Goal: Complete application form

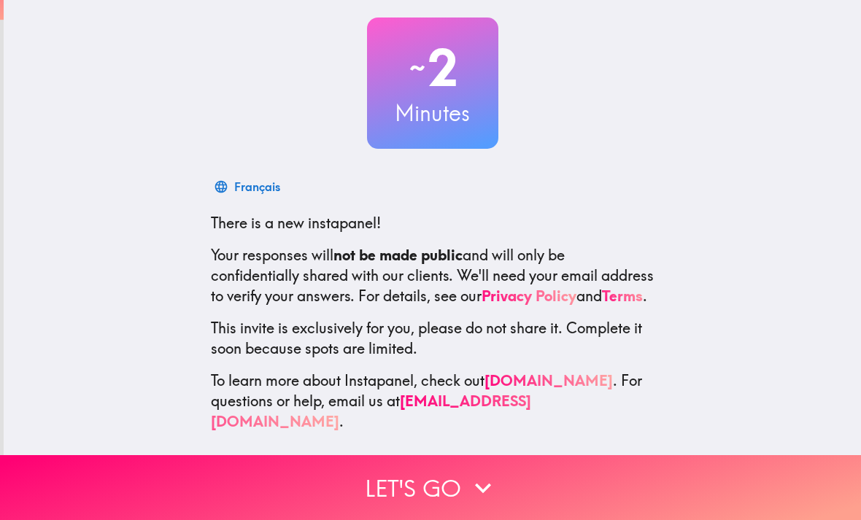
scroll to position [76, 0]
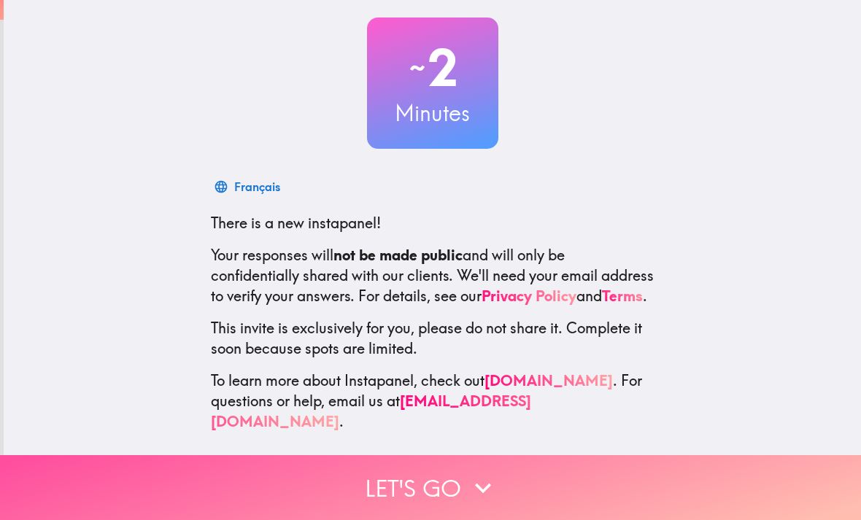
click at [695, 473] on button "Let's go" at bounding box center [430, 488] width 861 height 65
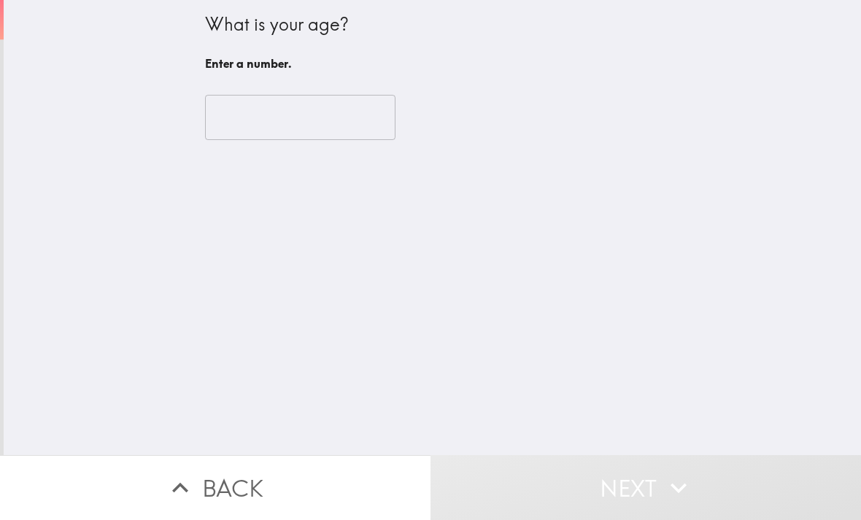
click at [233, 130] on input "number" at bounding box center [300, 117] width 191 height 45
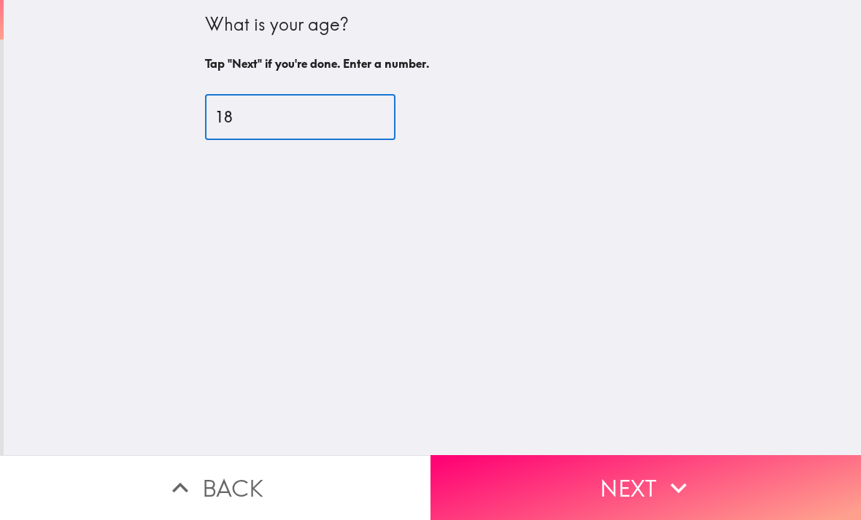
type input "18"
click at [118, 166] on div "What is your age? Tap "Next" if you're done. Enter a number. 18 ​" at bounding box center [433, 228] width 858 height 456
click at [653, 466] on button "Next" at bounding box center [646, 488] width 431 height 65
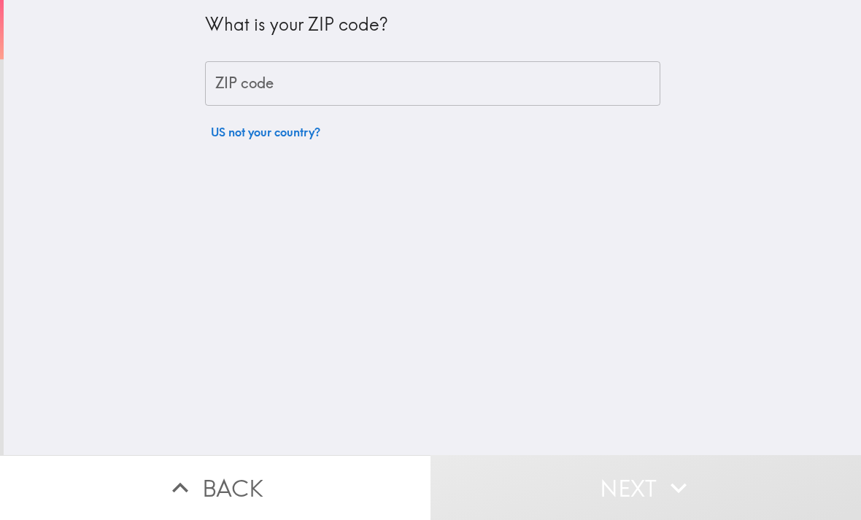
click at [263, 64] on input "ZIP code" at bounding box center [433, 83] width 456 height 45
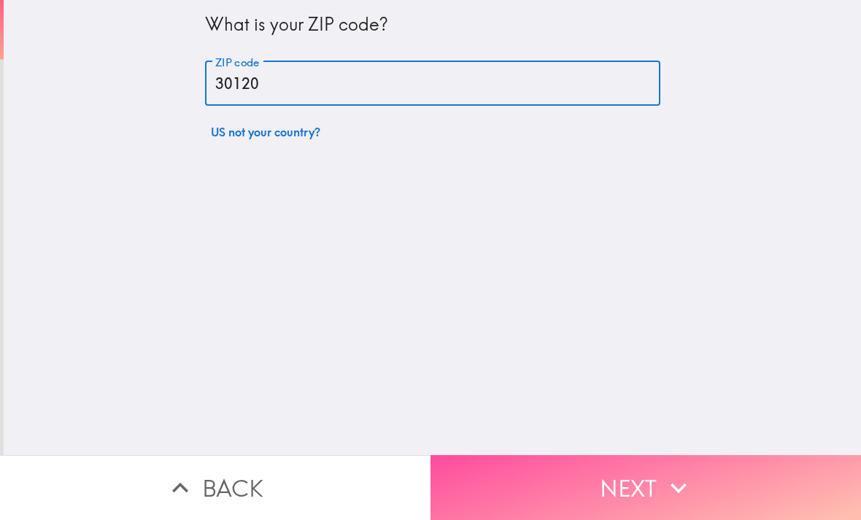
type input "30120"
click at [694, 471] on button "Next" at bounding box center [646, 488] width 431 height 65
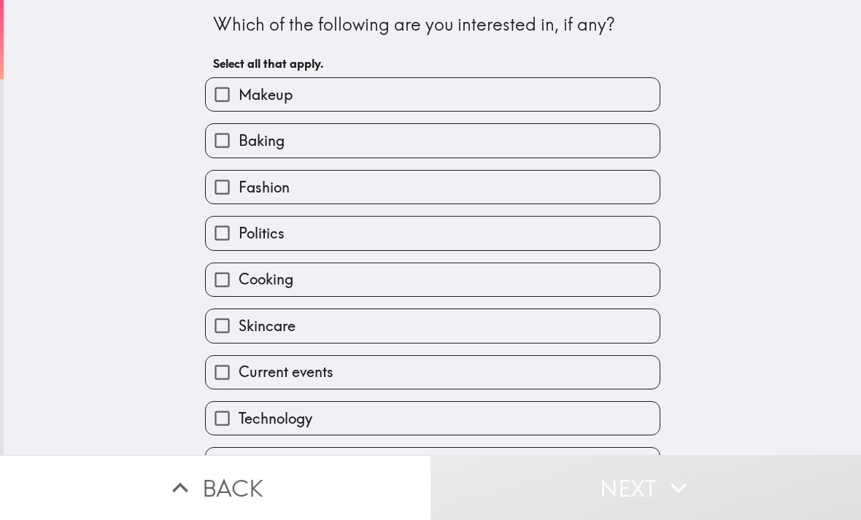
click at [225, 196] on input "Fashion" at bounding box center [222, 187] width 33 height 33
checkbox input "true"
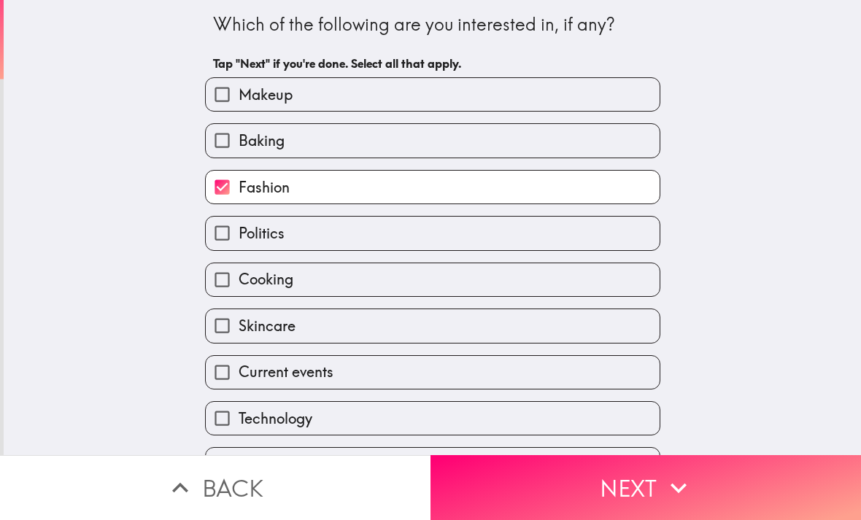
click at [218, 280] on input "Cooking" at bounding box center [222, 280] width 33 height 33
checkbox input "true"
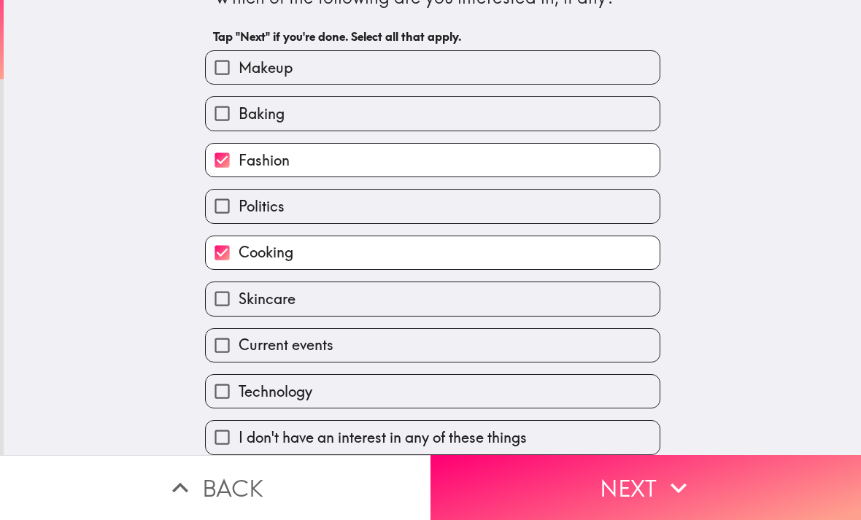
scroll to position [33, 0]
click at [218, 292] on input "Skincare" at bounding box center [222, 299] width 33 height 33
checkbox input "true"
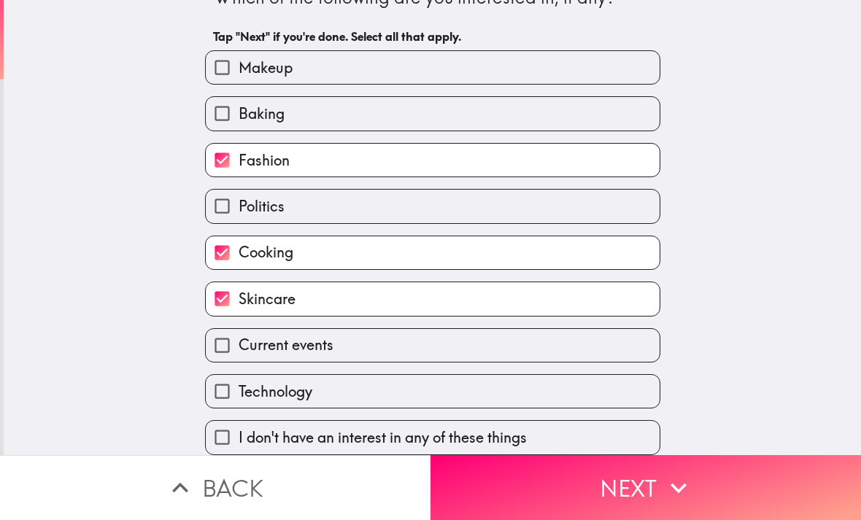
click at [677, 482] on icon "button" at bounding box center [679, 488] width 32 height 32
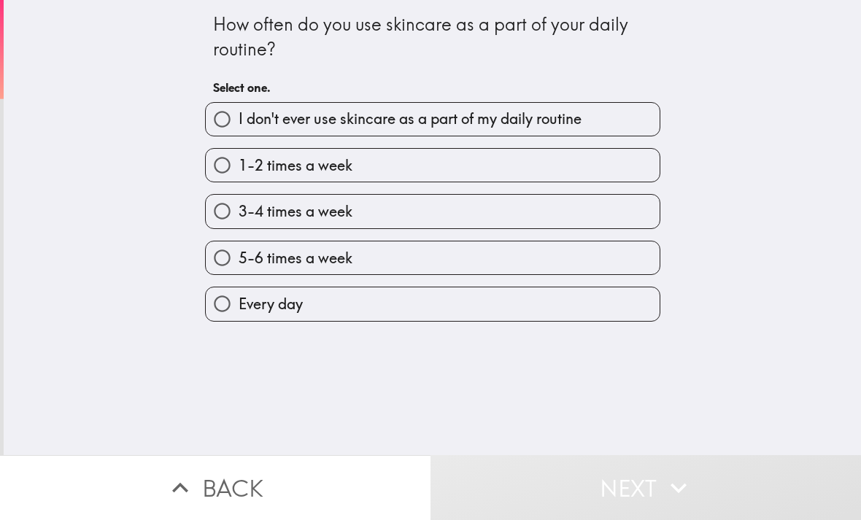
click at [223, 298] on input "Every day" at bounding box center [222, 304] width 33 height 33
radio input "true"
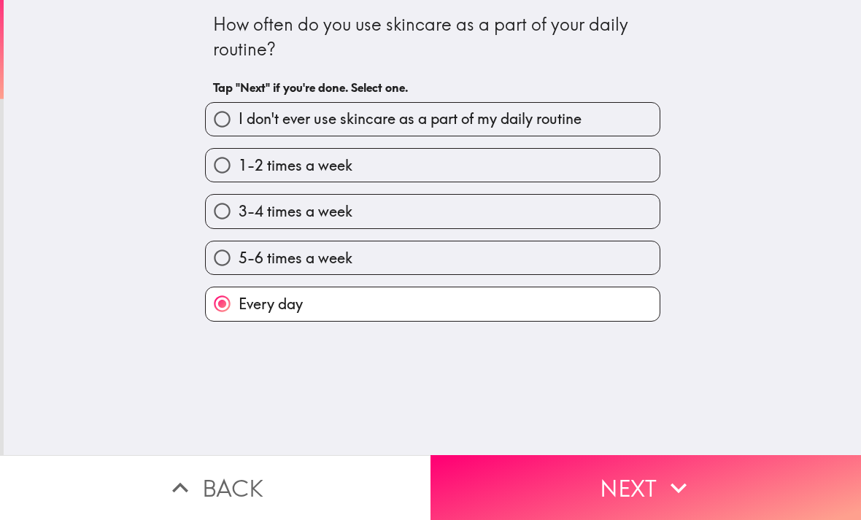
click at [724, 488] on button "Next" at bounding box center [646, 488] width 431 height 65
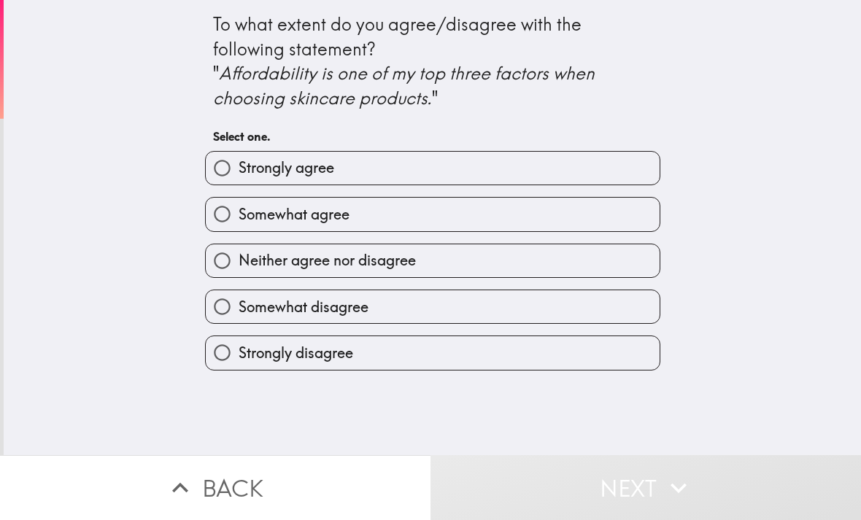
click at [237, 217] on input "Somewhat agree" at bounding box center [222, 214] width 33 height 33
radio input "true"
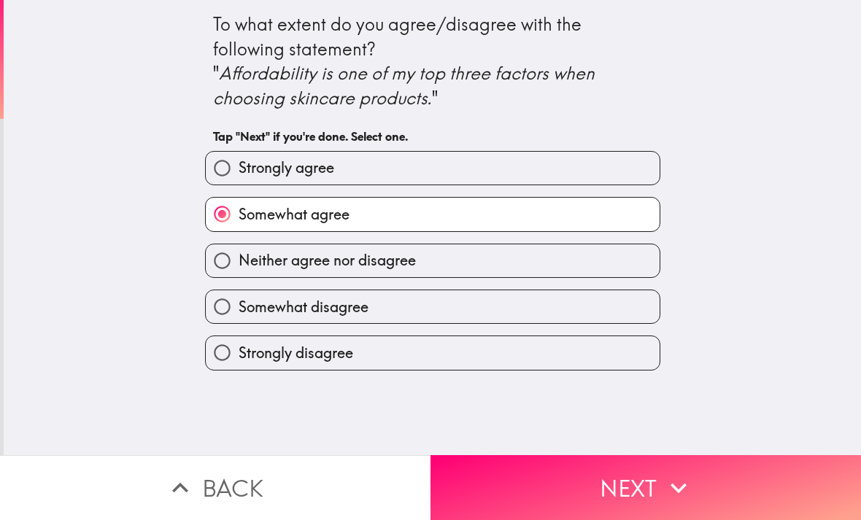
click at [702, 457] on button "Next" at bounding box center [646, 488] width 431 height 65
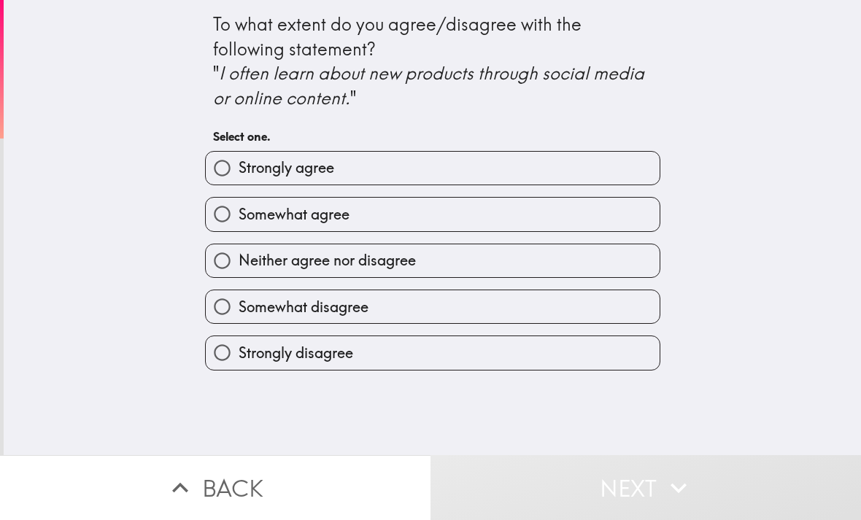
click at [224, 166] on input "Strongly agree" at bounding box center [222, 168] width 33 height 33
radio input "true"
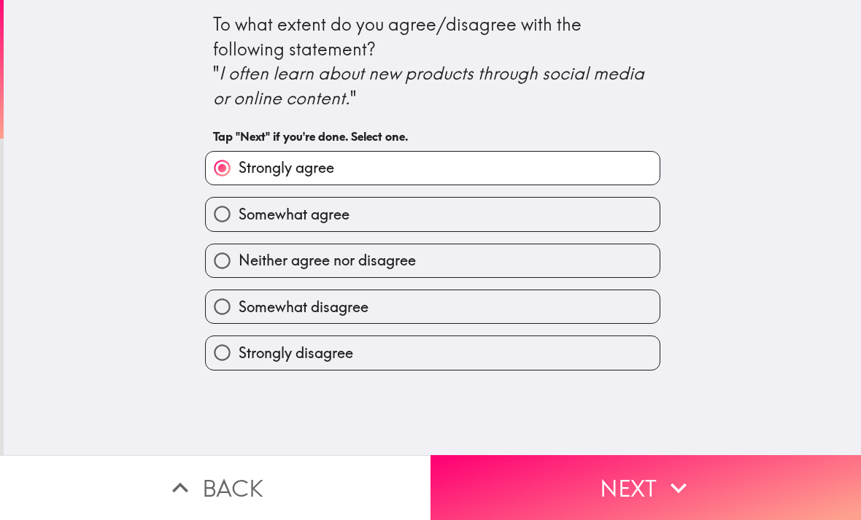
click at [702, 471] on button "Next" at bounding box center [646, 488] width 431 height 65
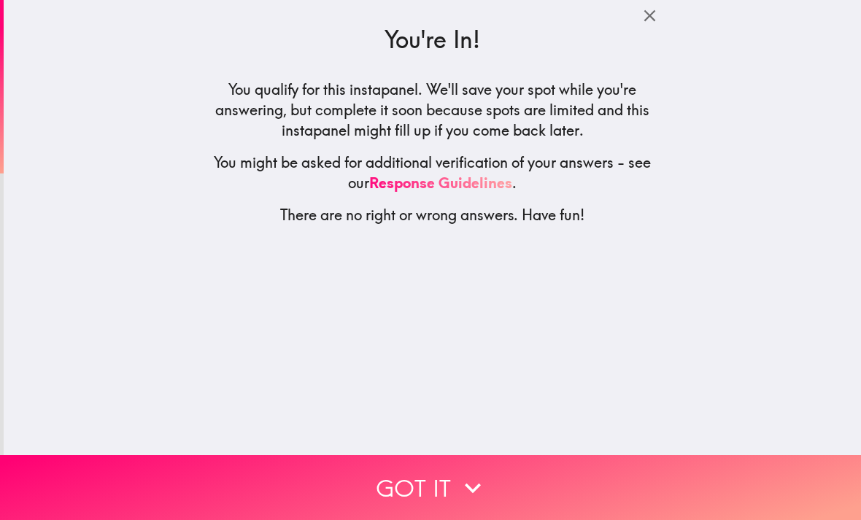
click at [683, 466] on button "Got it" at bounding box center [430, 488] width 861 height 65
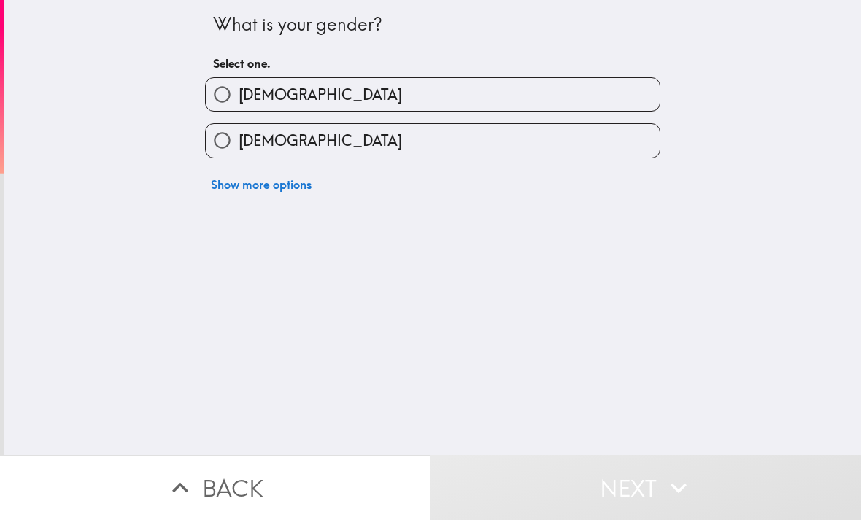
click at [220, 129] on input "[DEMOGRAPHIC_DATA]" at bounding box center [222, 140] width 33 height 33
radio input "true"
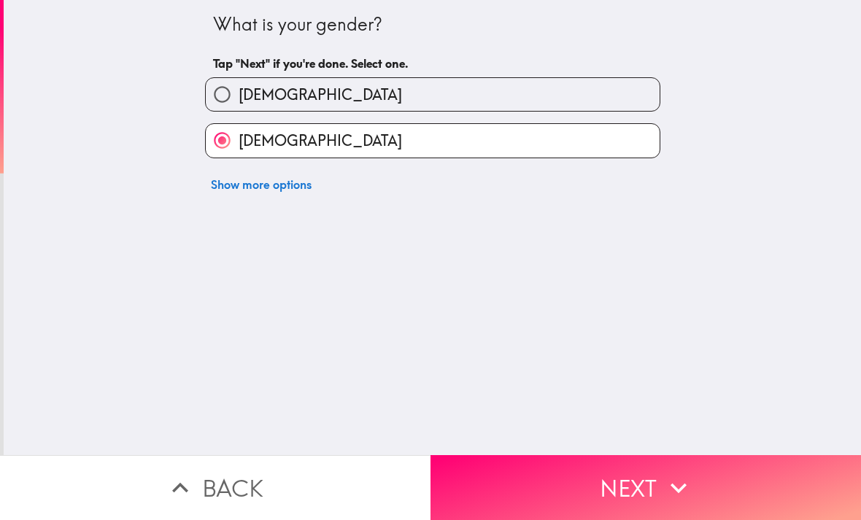
click at [731, 483] on button "Next" at bounding box center [646, 488] width 431 height 65
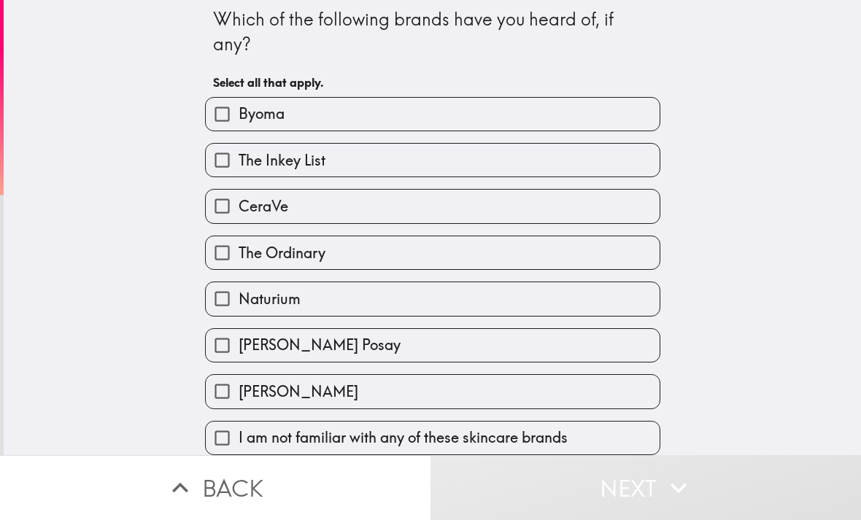
scroll to position [9, 0]
click at [223, 111] on input "Byoma" at bounding box center [222, 114] width 33 height 33
checkbox input "true"
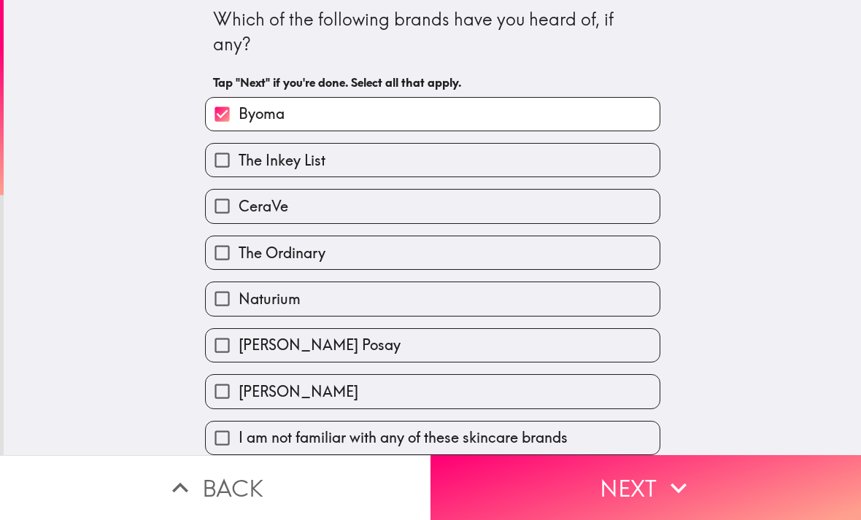
click at [215, 195] on input "CeraVe" at bounding box center [222, 206] width 33 height 33
checkbox input "true"
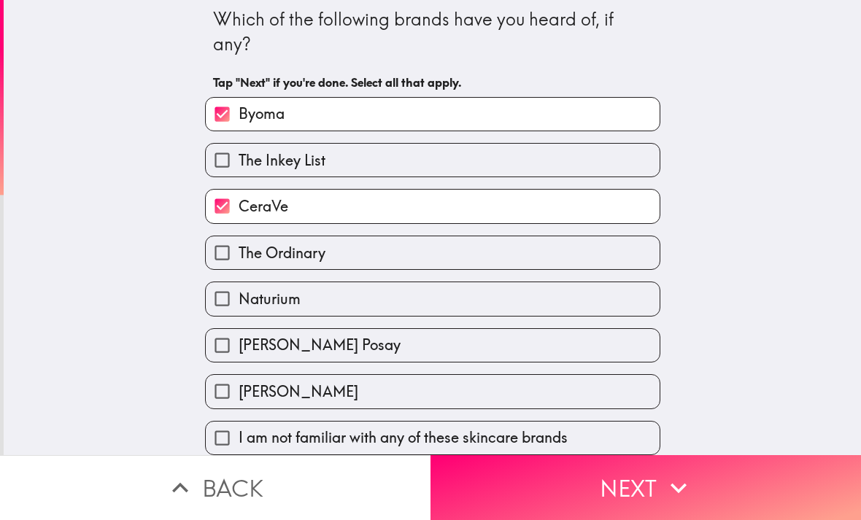
click at [220, 260] on input "The Ordinary" at bounding box center [222, 253] width 33 height 33
checkbox input "true"
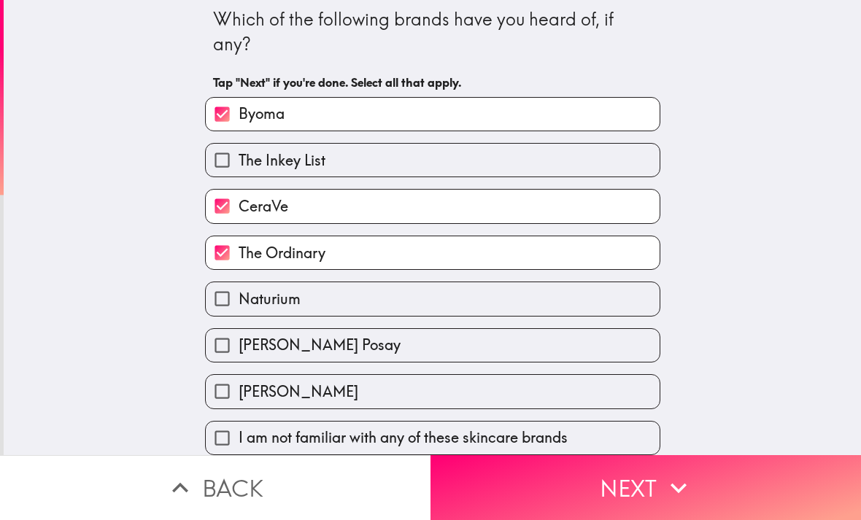
click at [217, 344] on input "[PERSON_NAME] Posay" at bounding box center [222, 345] width 33 height 33
checkbox input "true"
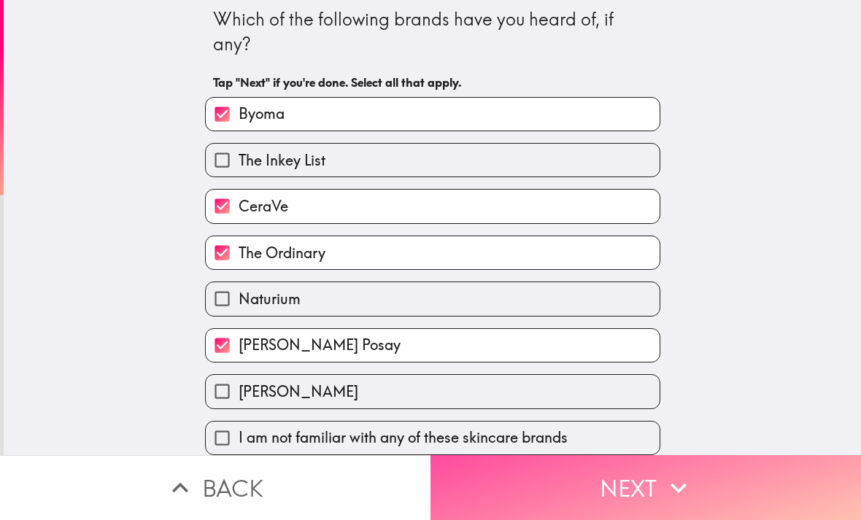
click at [715, 478] on button "Next" at bounding box center [646, 488] width 431 height 65
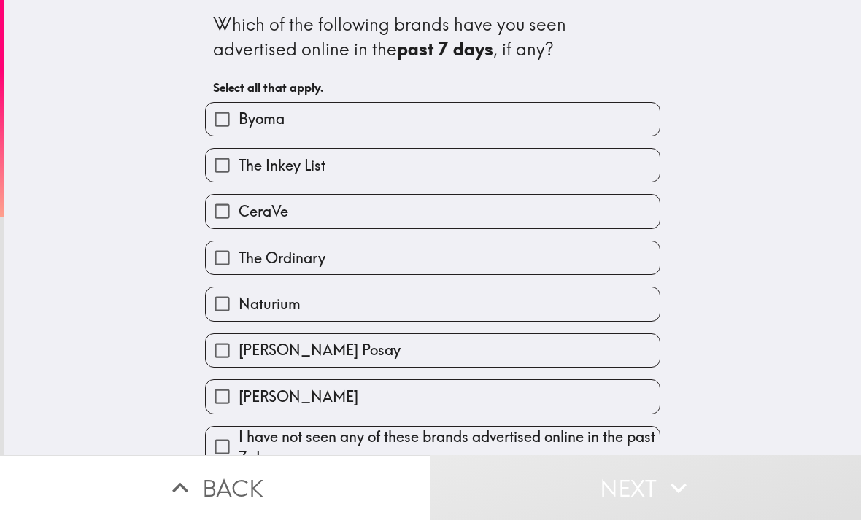
click at [225, 221] on input "CeraVe" at bounding box center [222, 211] width 33 height 33
checkbox input "true"
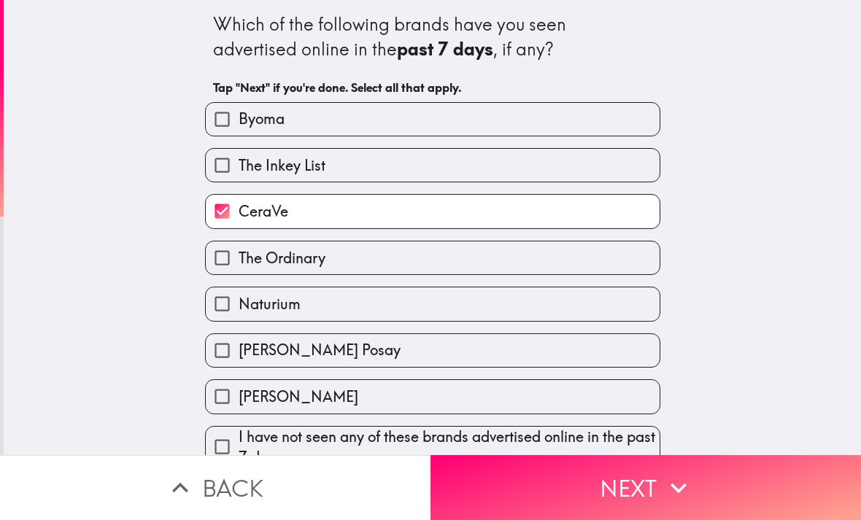
click at [226, 254] on input "The Ordinary" at bounding box center [222, 258] width 33 height 33
checkbox input "true"
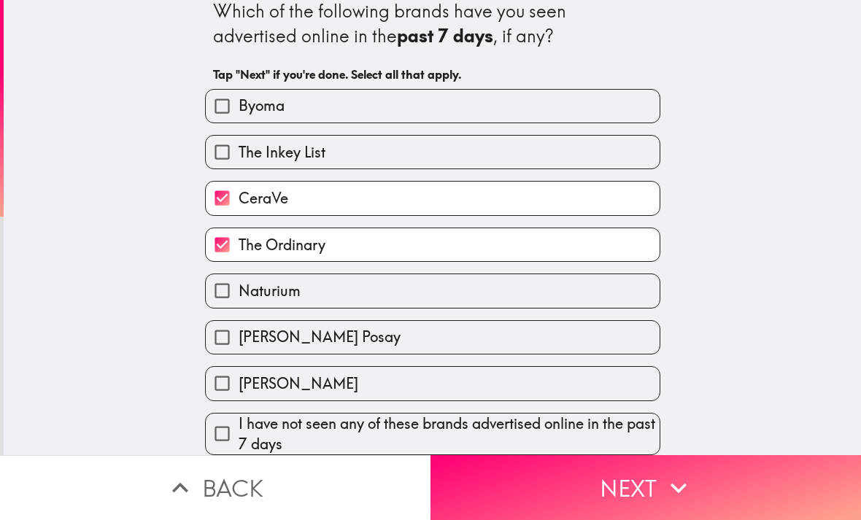
scroll to position [18, 0]
click at [732, 472] on button "Next" at bounding box center [646, 488] width 431 height 65
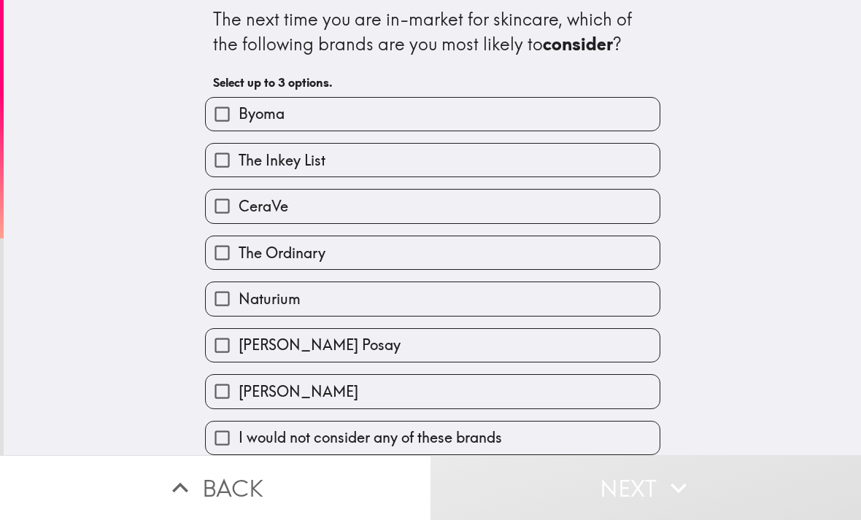
scroll to position [9, 0]
click at [211, 115] on input "Byoma" at bounding box center [222, 114] width 33 height 33
checkbox input "true"
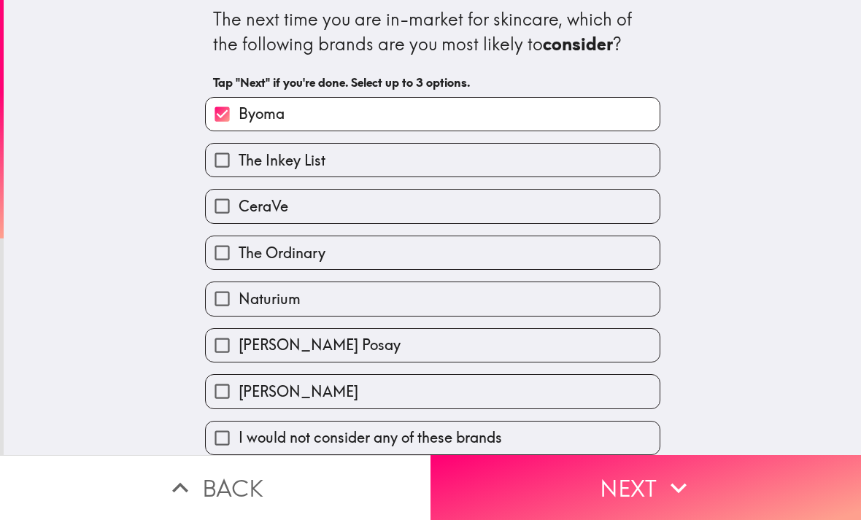
click at [226, 198] on input "CeraVe" at bounding box center [222, 206] width 33 height 33
checkbox input "true"
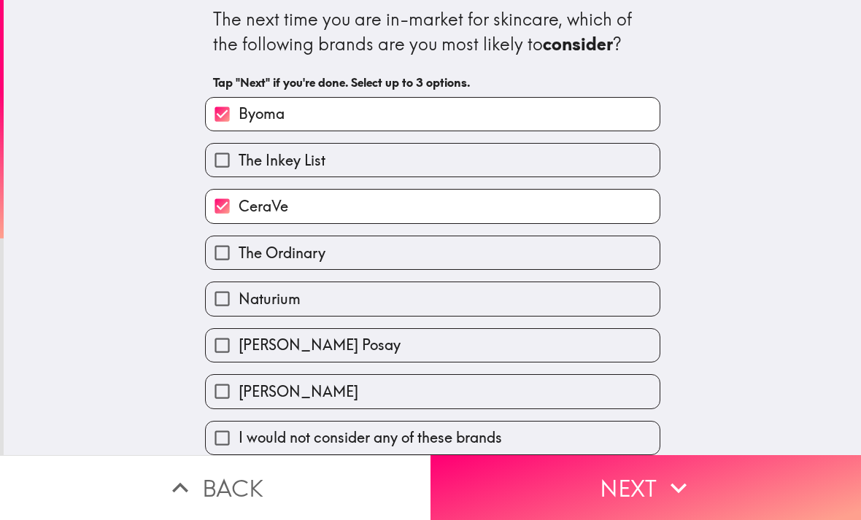
click at [214, 265] on input "The Ordinary" at bounding box center [222, 253] width 33 height 33
checkbox input "true"
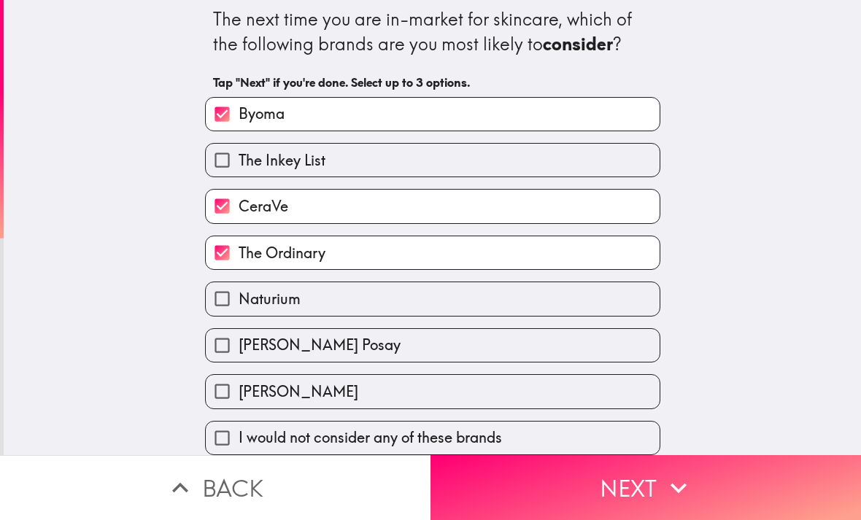
click at [210, 337] on input "[PERSON_NAME] Posay" at bounding box center [222, 345] width 33 height 33
checkbox input "true"
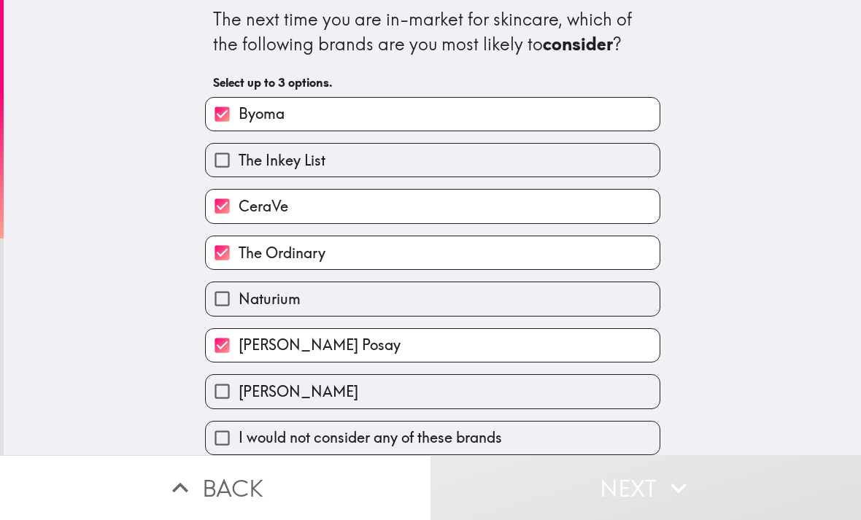
click at [230, 107] on input "Byoma" at bounding box center [222, 114] width 33 height 33
checkbox input "false"
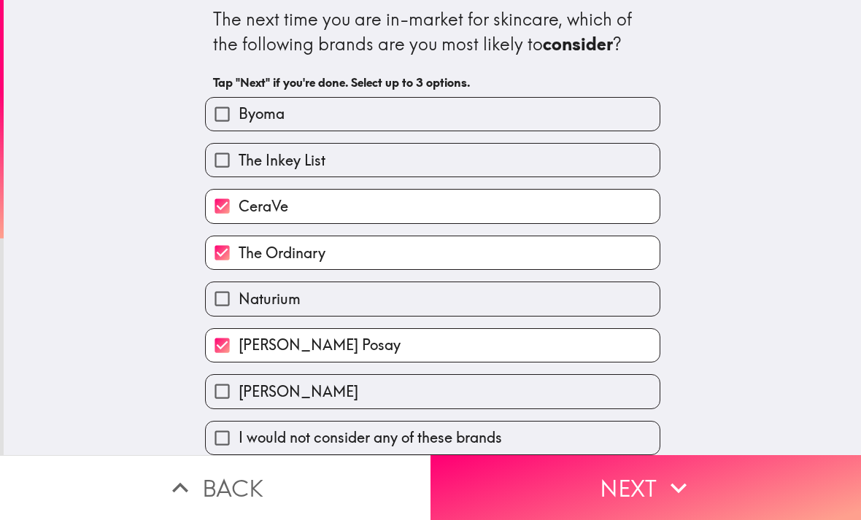
click at [704, 475] on button "Next" at bounding box center [646, 488] width 431 height 65
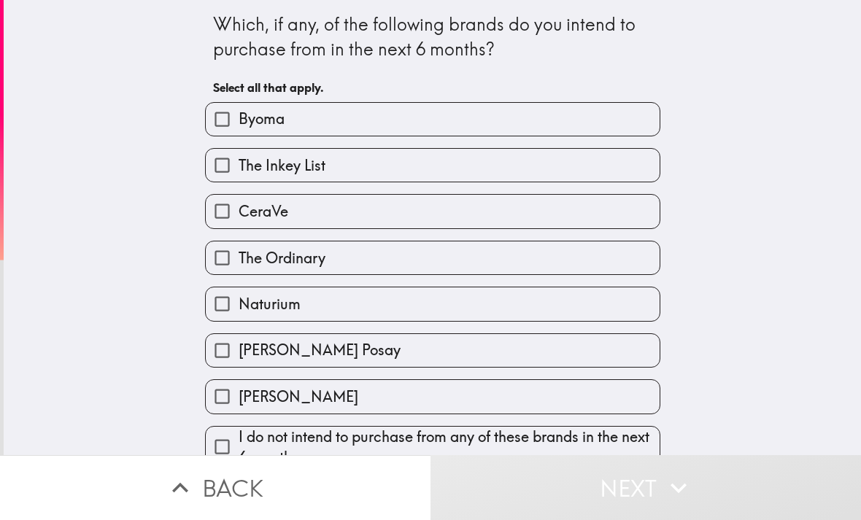
click at [226, 212] on input "CeraVe" at bounding box center [222, 211] width 33 height 33
checkbox input "true"
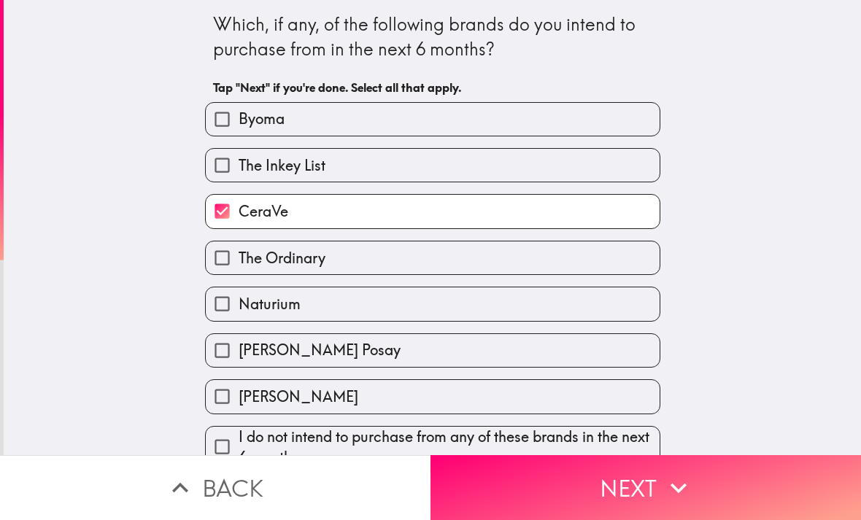
click at [231, 256] on input "The Ordinary" at bounding box center [222, 258] width 33 height 33
checkbox input "true"
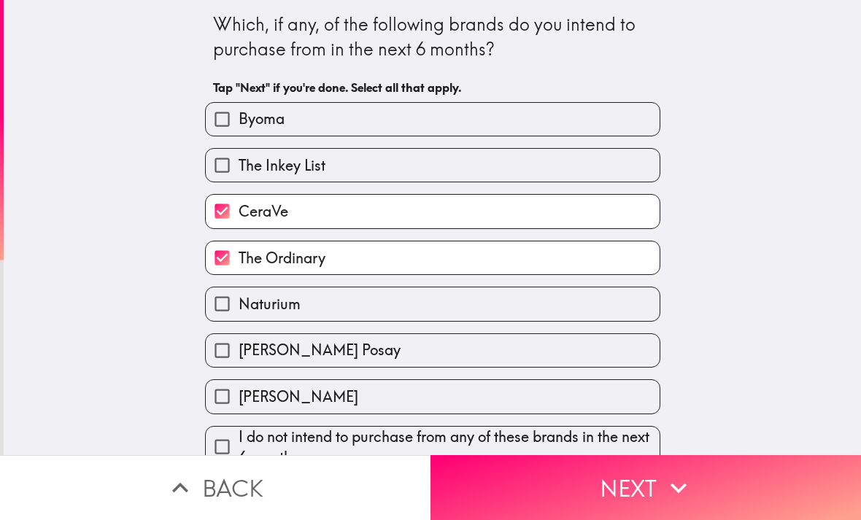
click at [212, 347] on input "[PERSON_NAME] Posay" at bounding box center [222, 350] width 33 height 33
checkbox input "true"
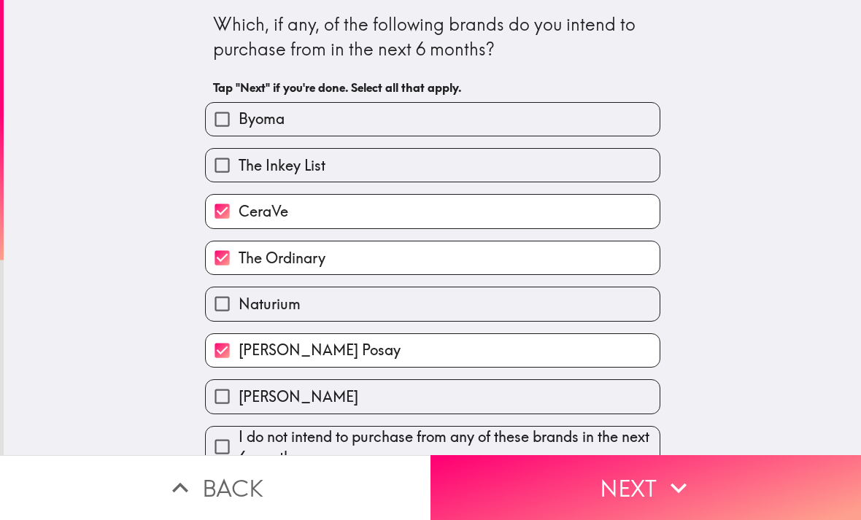
click at [223, 114] on input "Byoma" at bounding box center [222, 119] width 33 height 33
checkbox input "true"
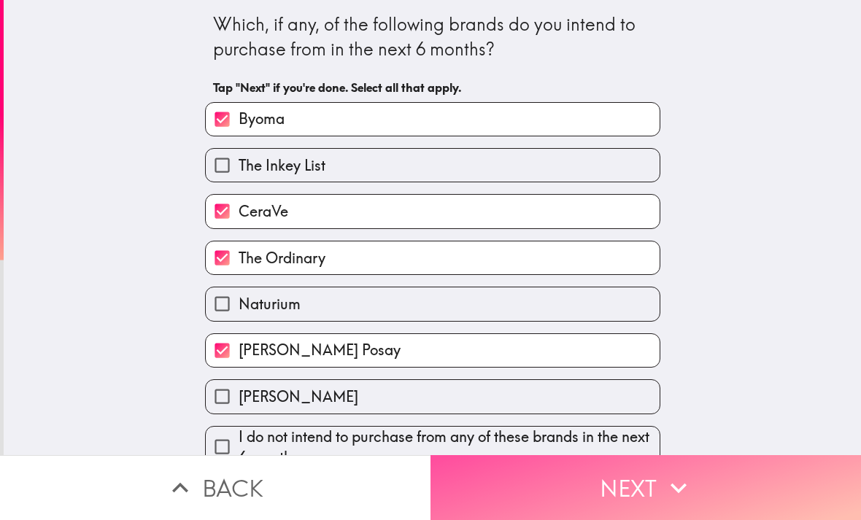
click at [716, 472] on button "Next" at bounding box center [646, 488] width 431 height 65
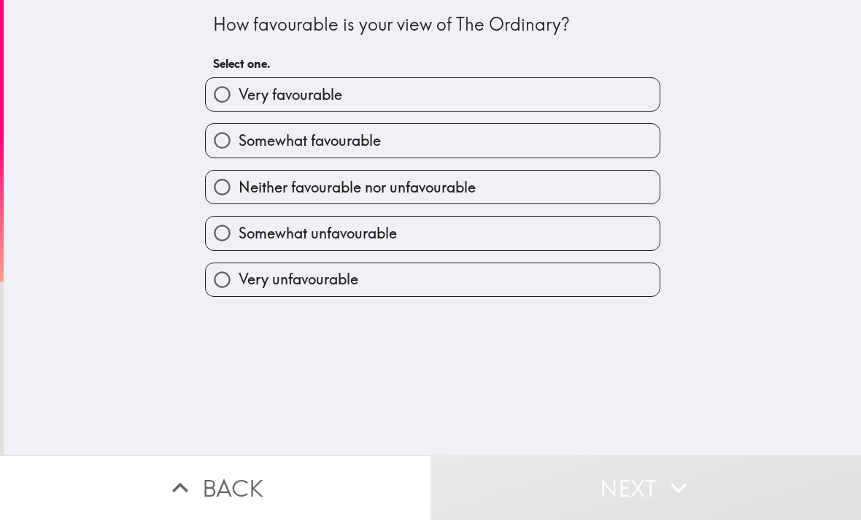
click at [522, 138] on label "Somewhat favourable" at bounding box center [433, 140] width 454 height 33
click at [239, 138] on input "Somewhat favourable" at bounding box center [222, 140] width 33 height 33
radio input "true"
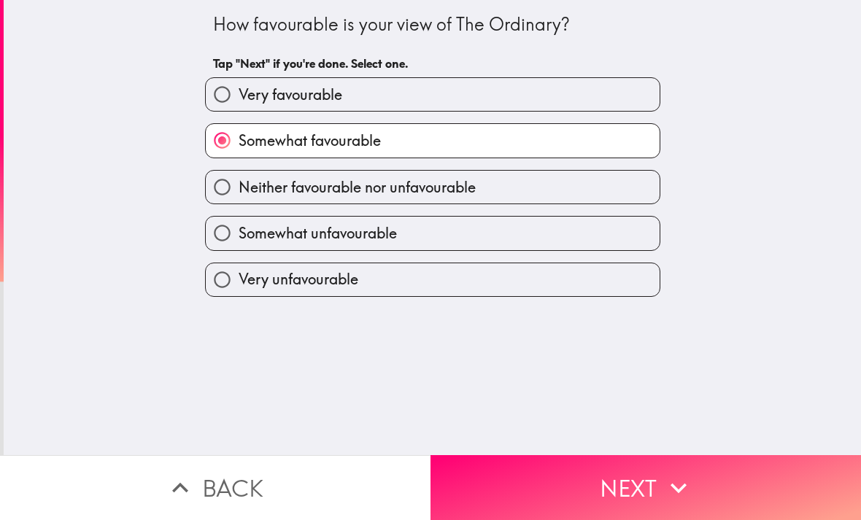
click at [723, 467] on button "Next" at bounding box center [646, 488] width 431 height 65
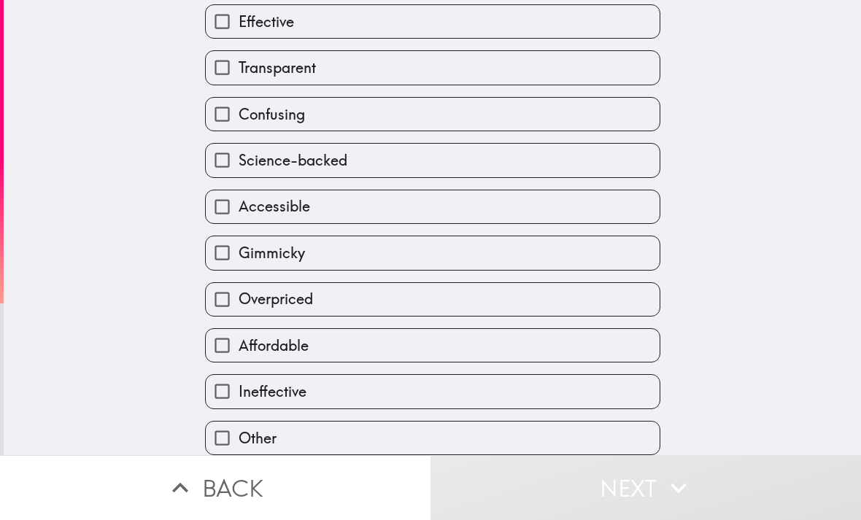
scroll to position [151, 0]
click at [232, 334] on input "Affordable" at bounding box center [222, 345] width 33 height 33
checkbox input "true"
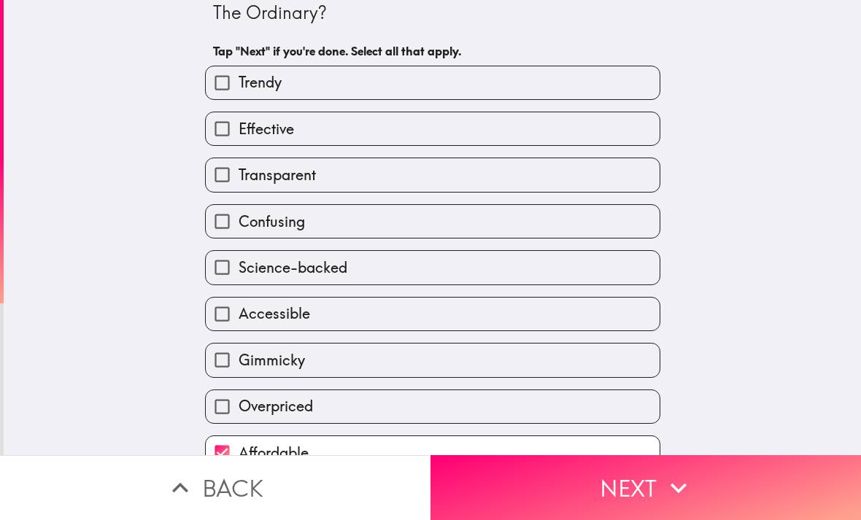
scroll to position [32, 0]
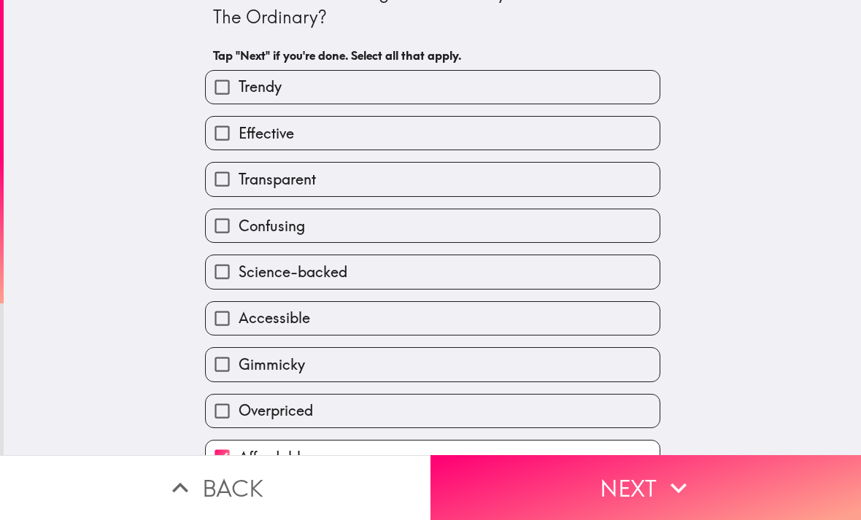
click at [228, 329] on input "Accessible" at bounding box center [222, 318] width 33 height 33
checkbox input "true"
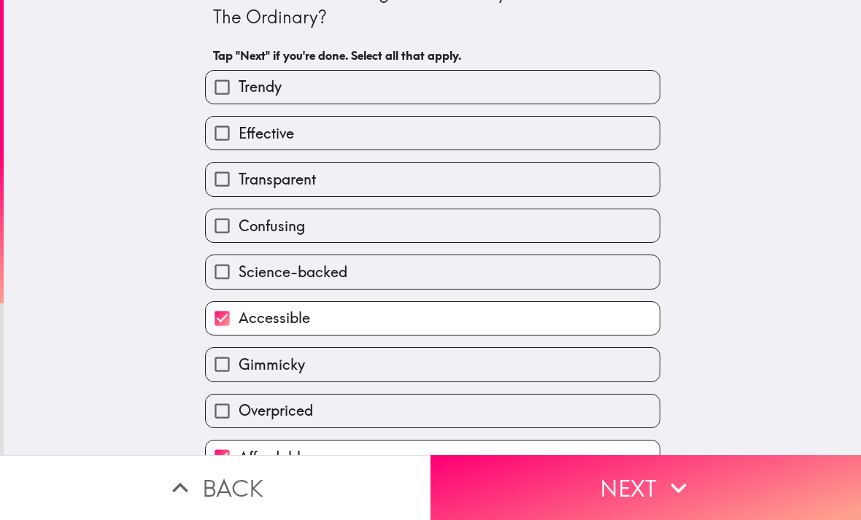
click at [221, 92] on input "Trendy" at bounding box center [222, 87] width 33 height 33
checkbox input "true"
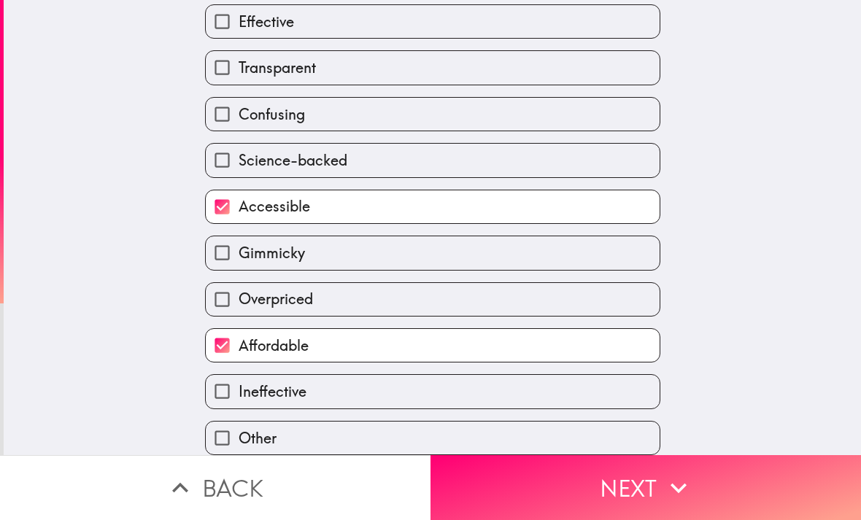
click at [754, 491] on button "Next" at bounding box center [646, 488] width 431 height 65
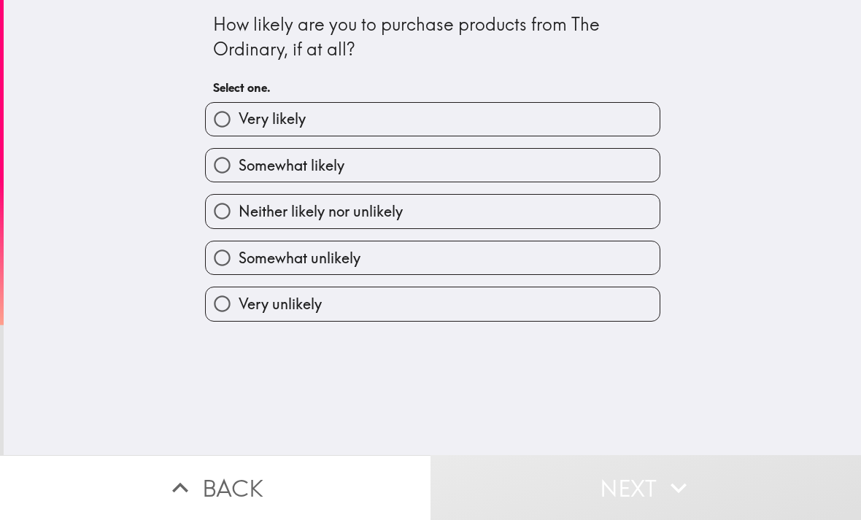
click at [220, 163] on input "Somewhat likely" at bounding box center [222, 165] width 33 height 33
radio input "true"
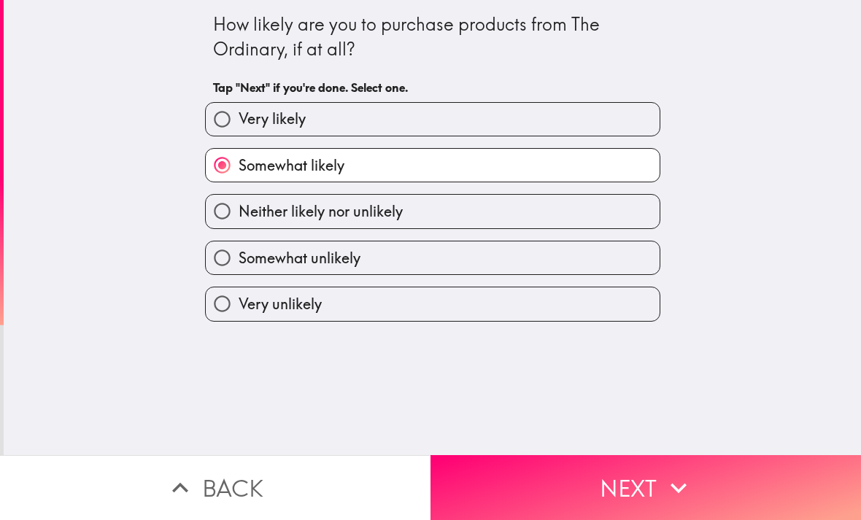
click at [772, 494] on button "Next" at bounding box center [646, 488] width 431 height 65
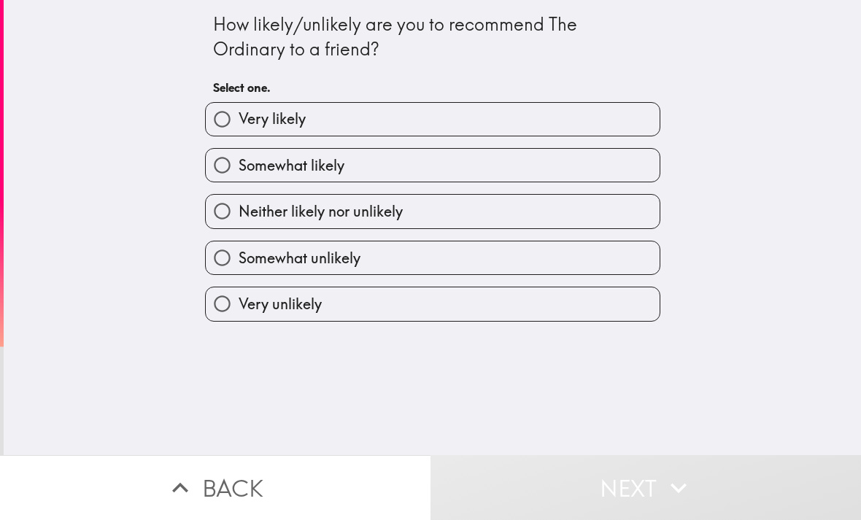
click at [229, 166] on input "Somewhat likely" at bounding box center [222, 165] width 33 height 33
radio input "true"
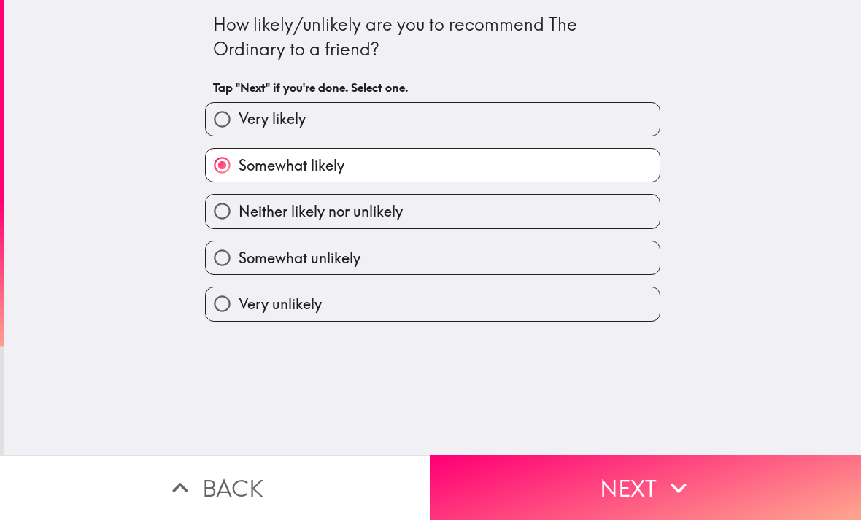
click at [230, 118] on input "Very likely" at bounding box center [222, 119] width 33 height 33
radio input "true"
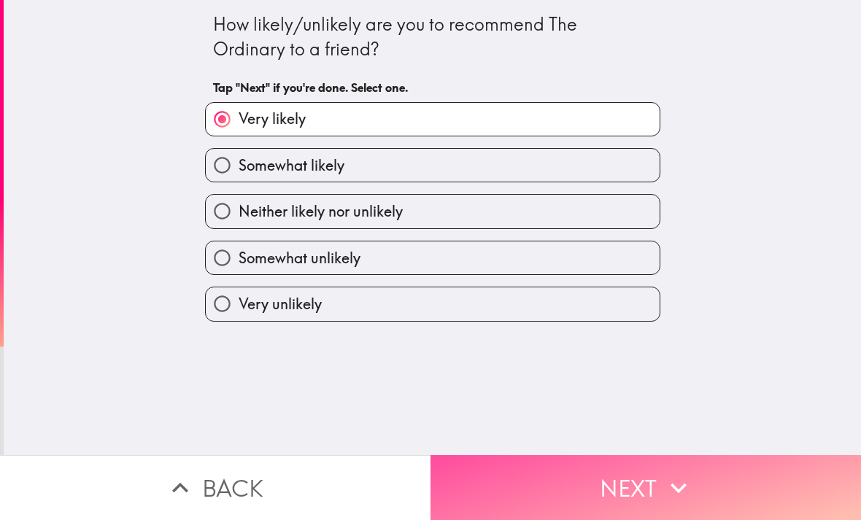
click at [722, 467] on button "Next" at bounding box center [646, 488] width 431 height 65
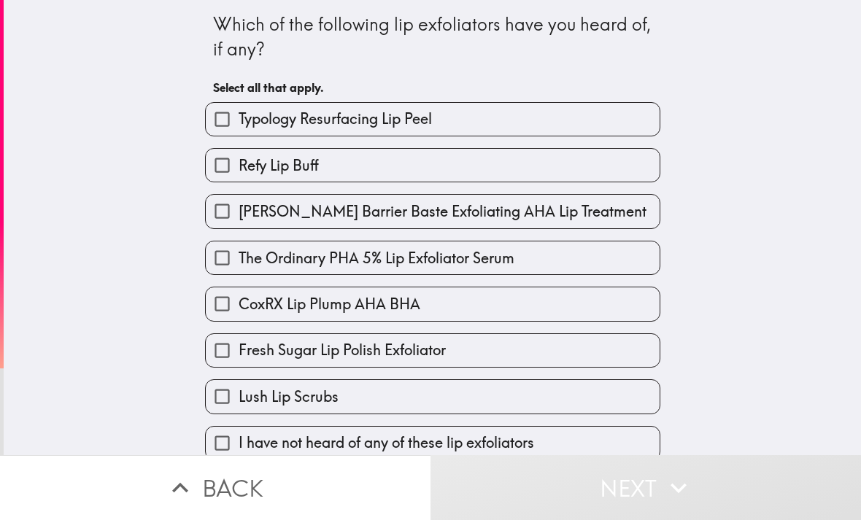
click at [263, 386] on label "Lush Lip Scrubs" at bounding box center [433, 396] width 454 height 33
click at [239, 386] on input "Lush Lip Scrubs" at bounding box center [222, 396] width 33 height 33
checkbox input "true"
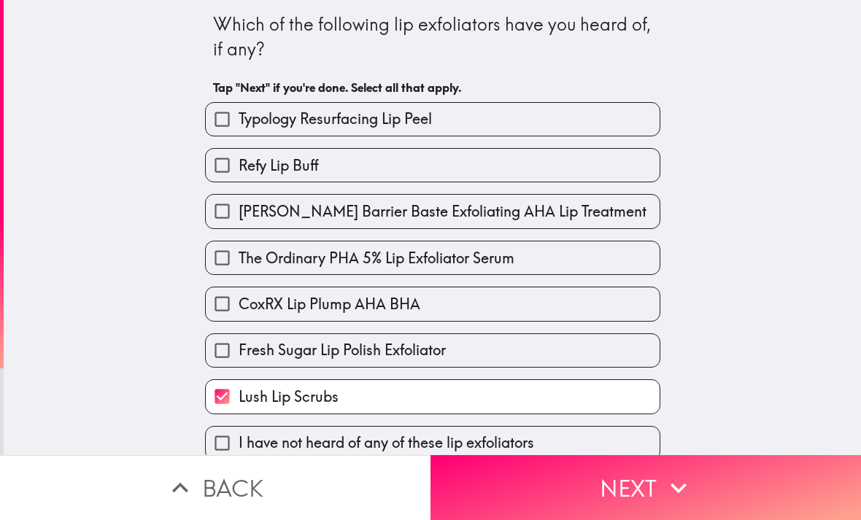
click at [217, 344] on input "Fresh Sugar Lip Polish Exfoliator" at bounding box center [222, 350] width 33 height 33
checkbox input "true"
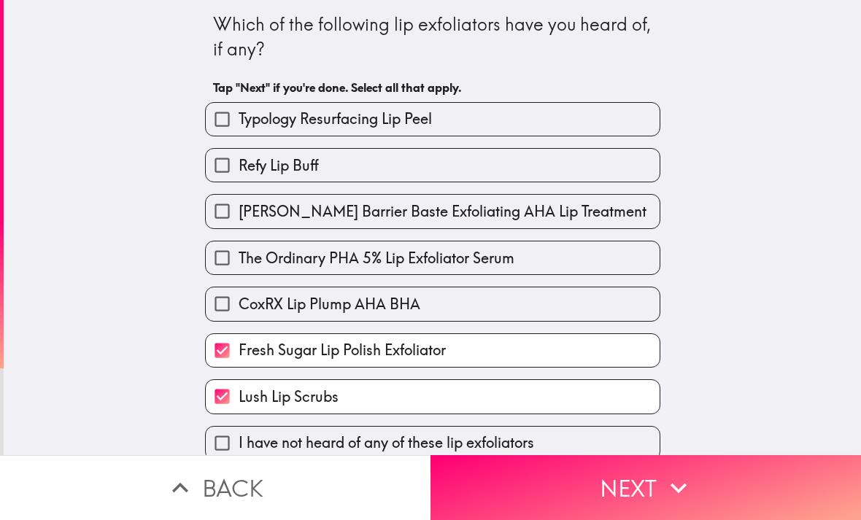
click at [224, 112] on input "Typology Resurfacing Lip Peel" at bounding box center [222, 119] width 33 height 33
checkbox input "true"
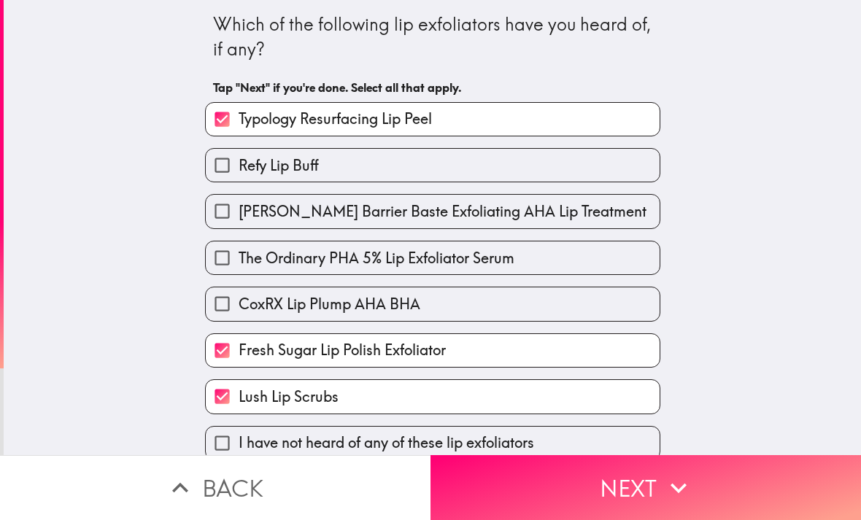
click at [723, 478] on button "Next" at bounding box center [646, 488] width 431 height 65
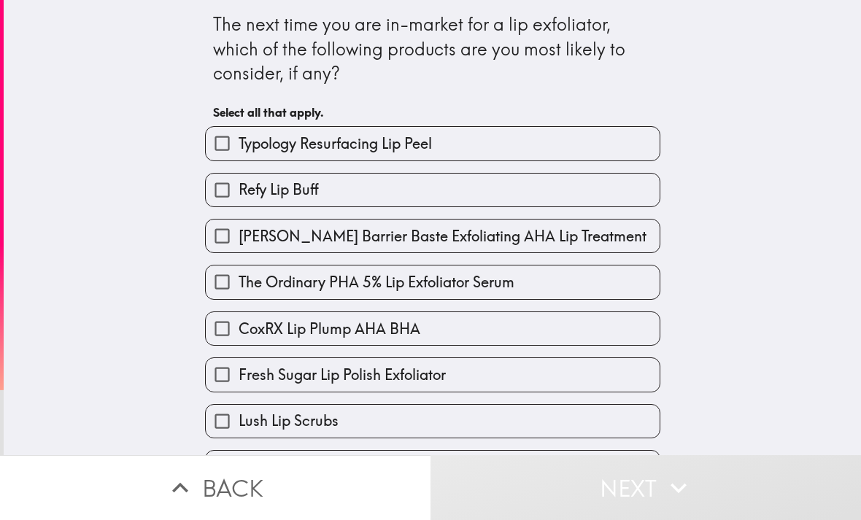
click at [612, 196] on label "Refy Lip Buff" at bounding box center [433, 190] width 454 height 33
click at [239, 196] on input "Refy Lip Buff" at bounding box center [222, 190] width 33 height 33
checkbox input "true"
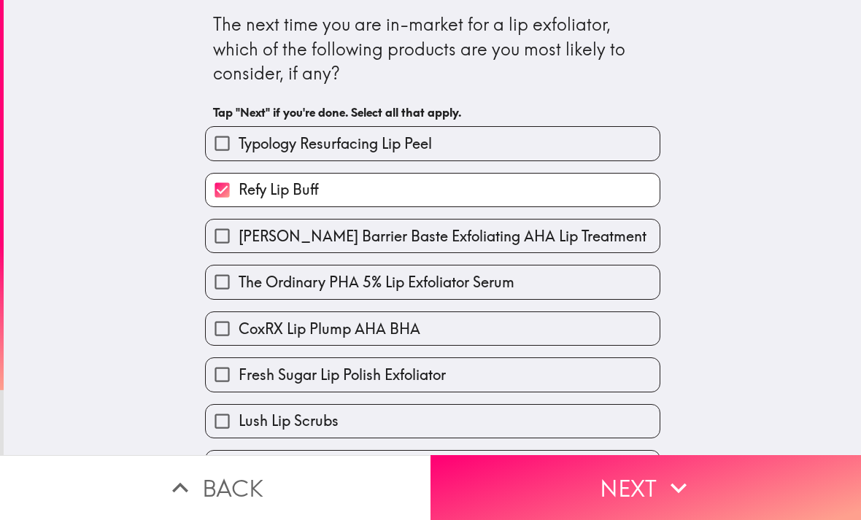
scroll to position [13, 0]
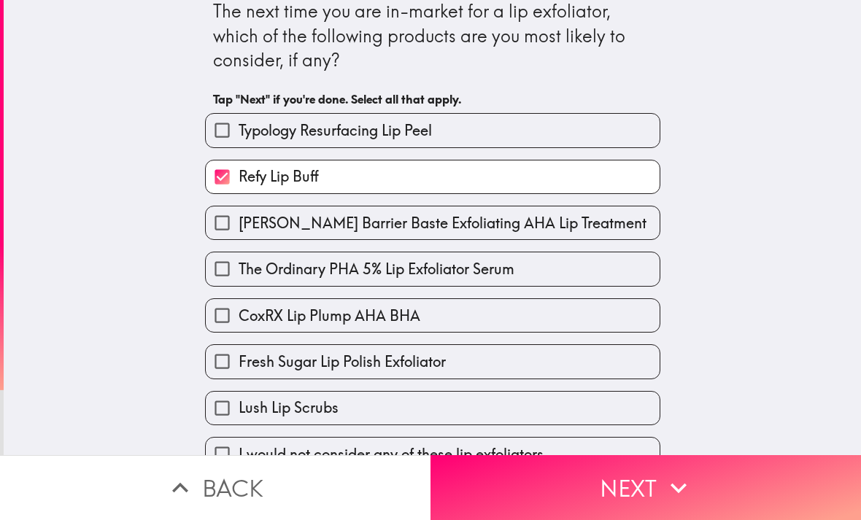
click at [545, 395] on label "Lush Lip Scrubs" at bounding box center [433, 408] width 454 height 33
click at [239, 395] on input "Lush Lip Scrubs" at bounding box center [222, 408] width 33 height 33
checkbox input "true"
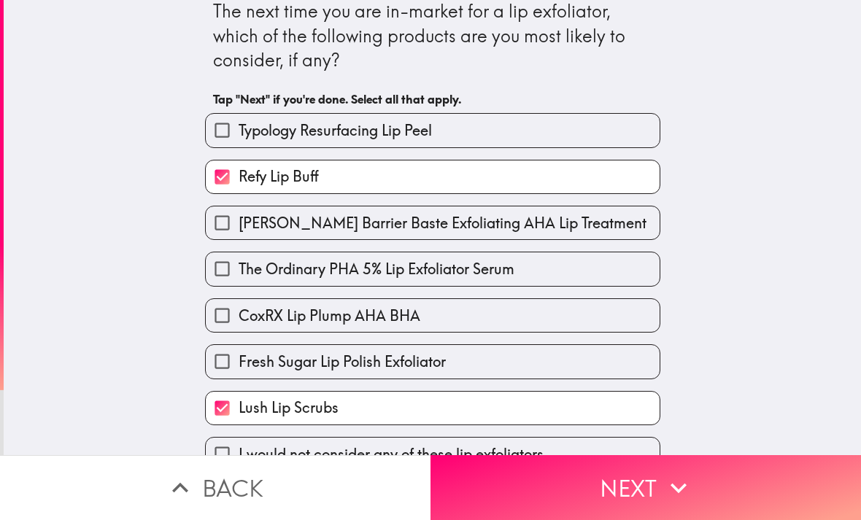
click at [542, 351] on label "Fresh Sugar Lip Polish Exfoliator" at bounding box center [433, 361] width 454 height 33
click at [239, 351] on input "Fresh Sugar Lip Polish Exfoliator" at bounding box center [222, 361] width 33 height 33
checkbox input "true"
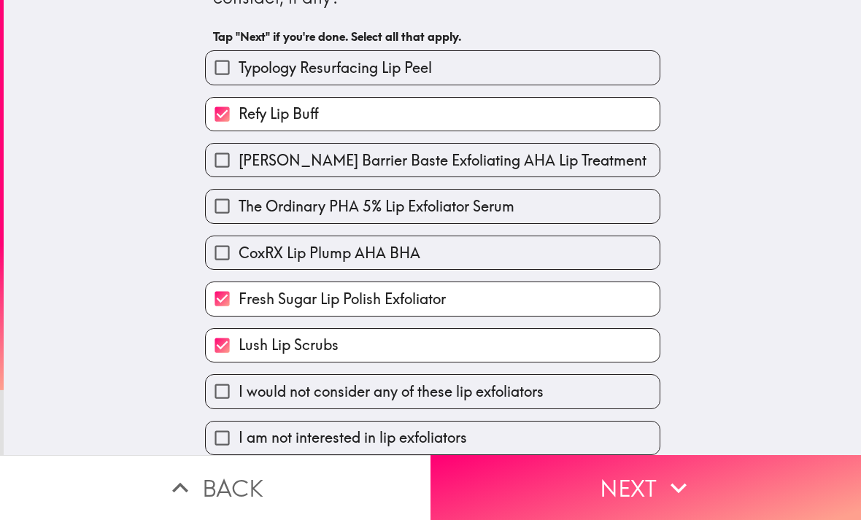
scroll to position [81, 0]
click at [693, 466] on button "Next" at bounding box center [646, 488] width 431 height 65
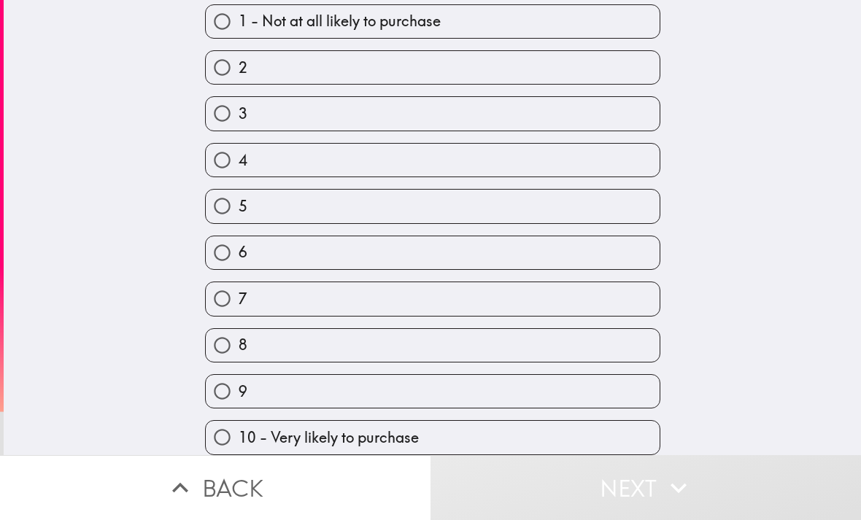
scroll to position [104, 0]
click at [226, 239] on input "6" at bounding box center [222, 253] width 33 height 33
radio input "true"
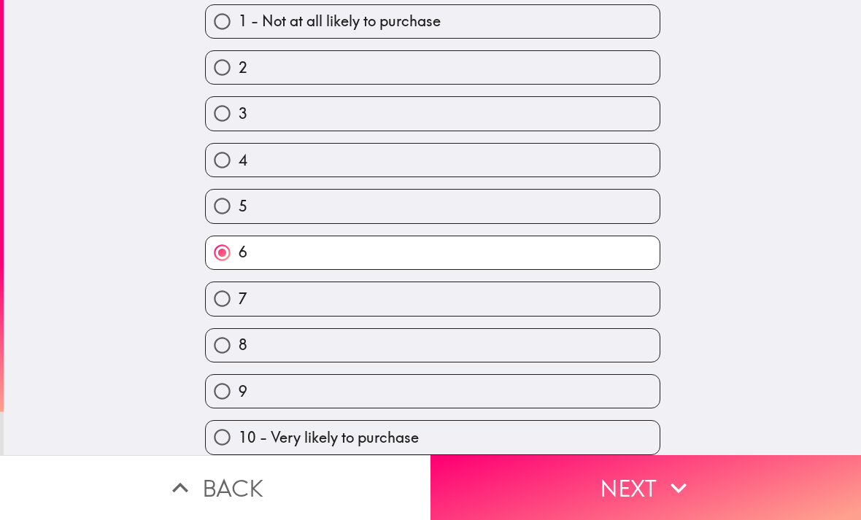
click at [487, 485] on button "Next" at bounding box center [646, 488] width 431 height 65
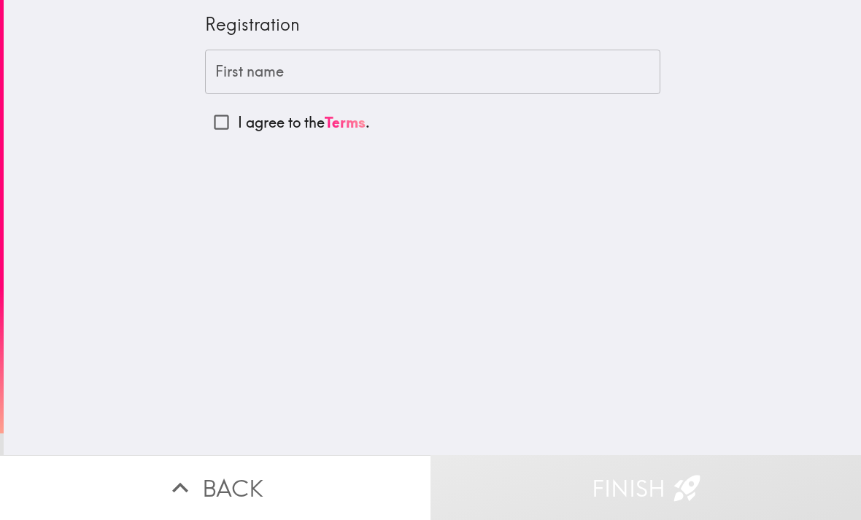
click at [231, 75] on div "First name First name" at bounding box center [433, 72] width 456 height 45
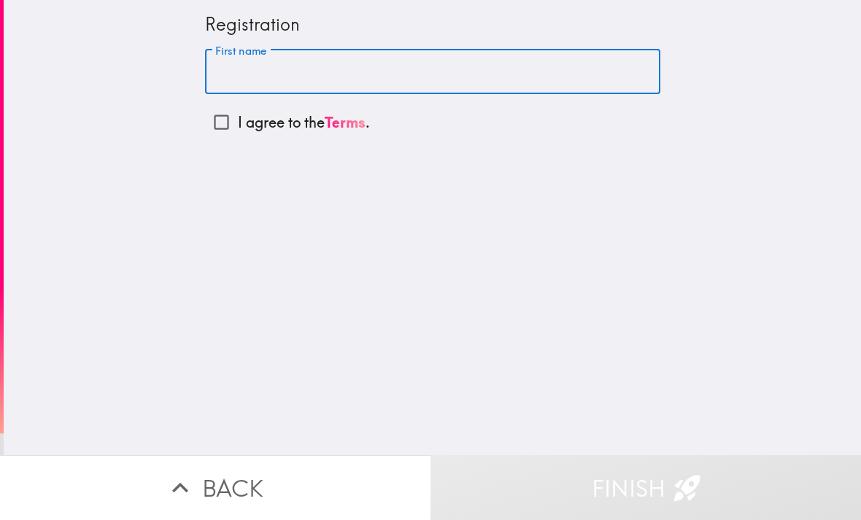
type input "jakayla"
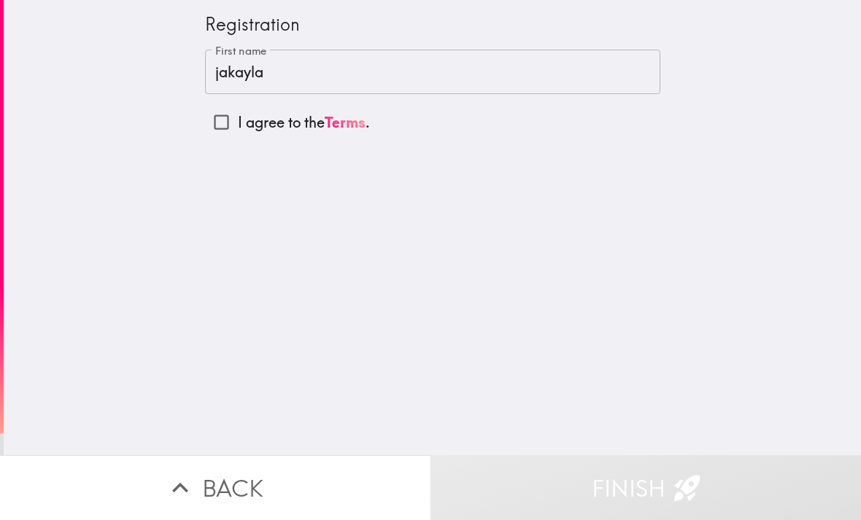
click at [223, 125] on input "I agree to the Terms ." at bounding box center [221, 122] width 33 height 33
checkbox input "true"
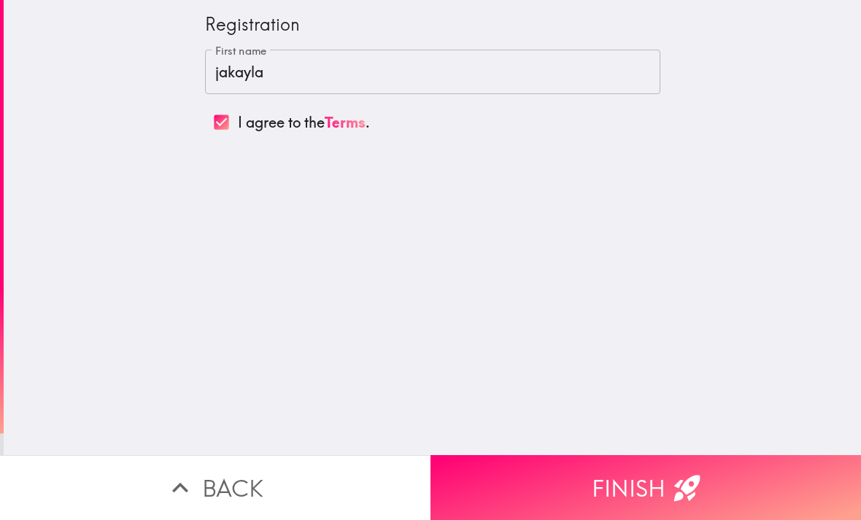
click at [710, 478] on button "Finish" at bounding box center [646, 488] width 431 height 65
